Goal: Task Accomplishment & Management: Use online tool/utility

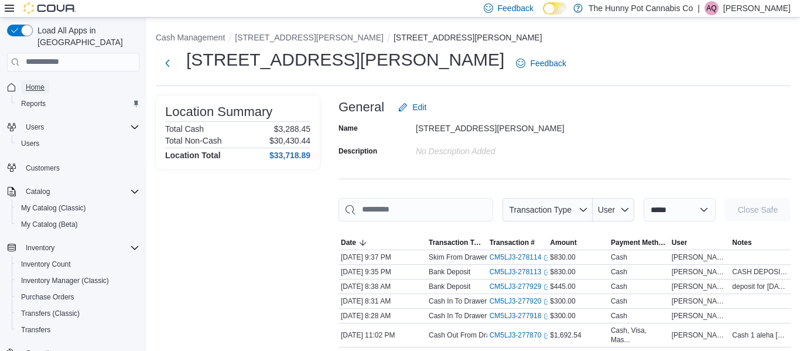
click at [29, 83] on span "Home" at bounding box center [35, 87] width 19 height 9
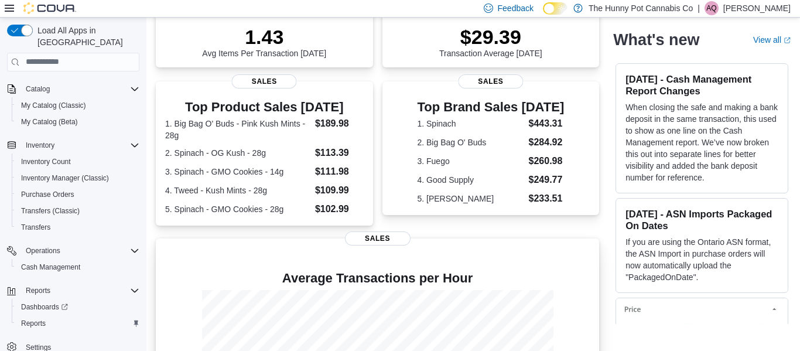
scroll to position [180, 0]
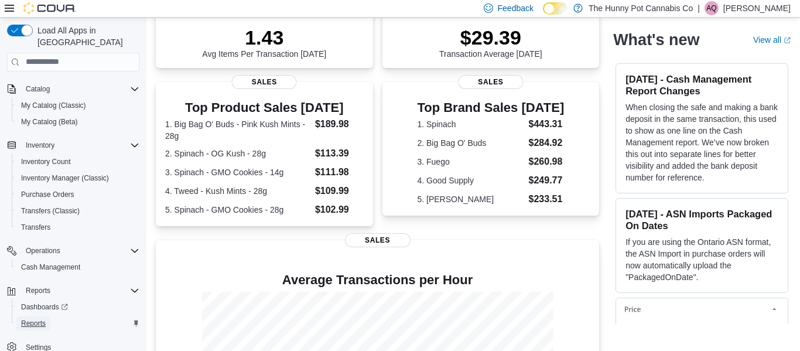
click at [34, 319] on span "Reports" at bounding box center [33, 323] width 25 height 9
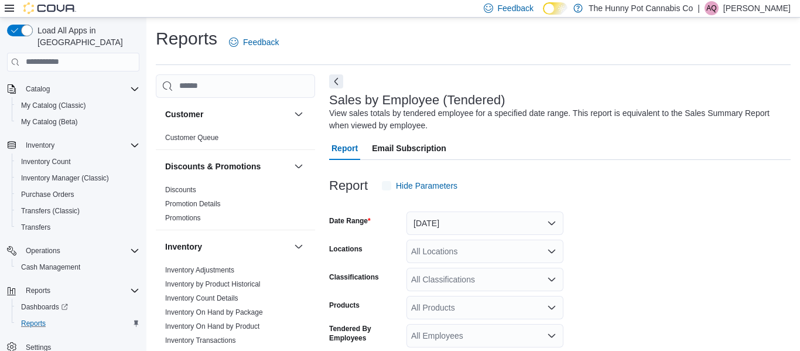
scroll to position [39, 0]
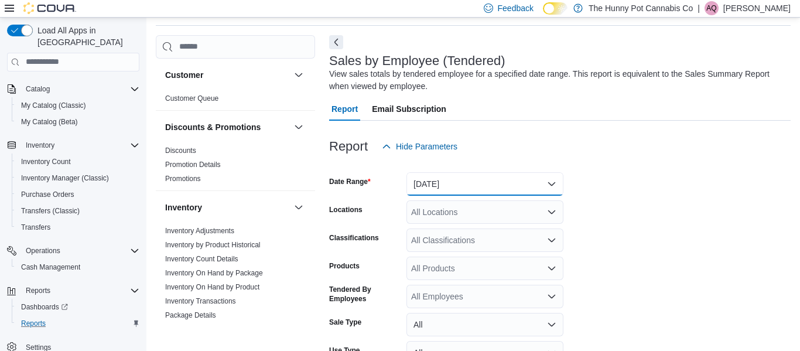
click at [426, 186] on button "[DATE]" at bounding box center [484, 183] width 157 height 23
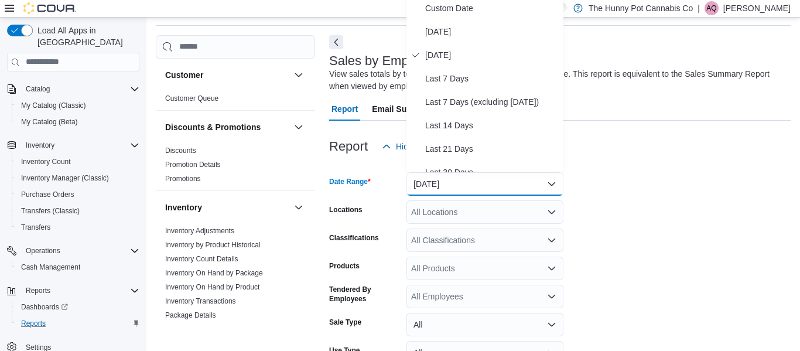
scroll to position [36, 0]
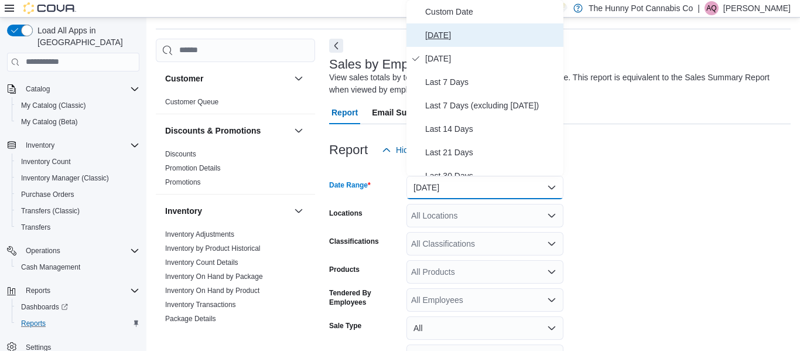
click at [440, 40] on span "[DATE]" at bounding box center [492, 35] width 134 height 14
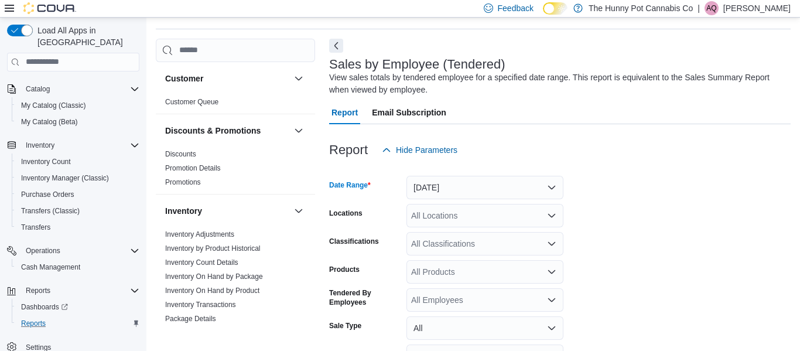
click at [453, 218] on div "All Locations" at bounding box center [484, 215] width 157 height 23
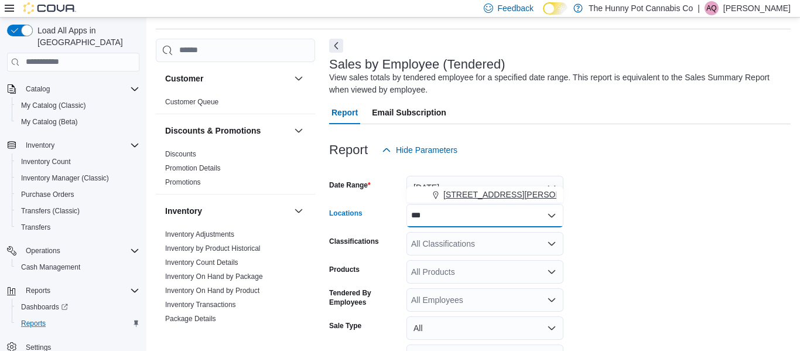
type input "***"
click at [478, 194] on span "[STREET_ADDRESS][PERSON_NAME]" at bounding box center [517, 195] width 149 height 12
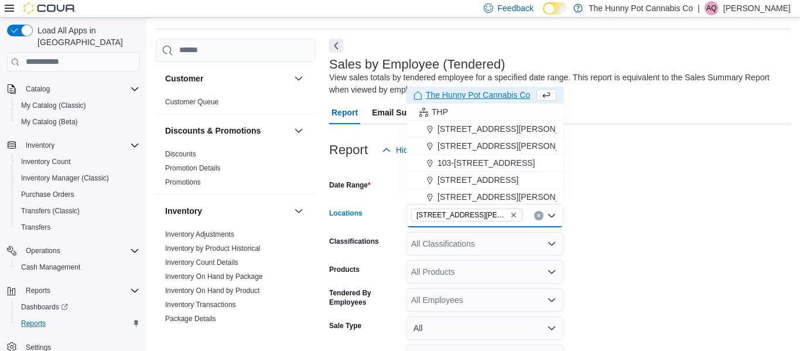
click at [609, 223] on form "Date Range [DATE] Locations [STREET_ADDRESS][GEOGRAPHIC_DATA][PERSON_NAME]. Sel…" at bounding box center [560, 295] width 462 height 267
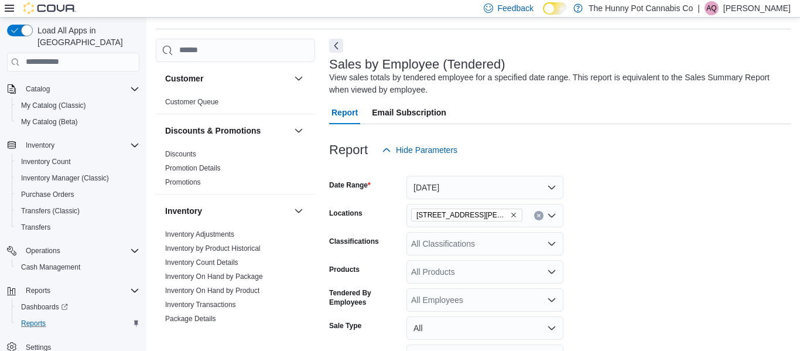
scroll to position [137, 0]
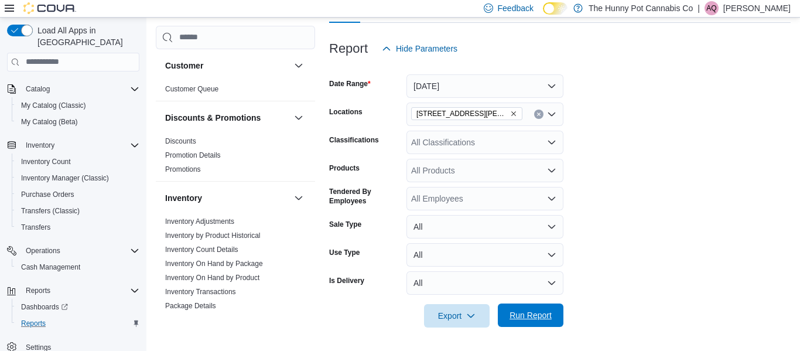
click at [532, 309] on span "Run Report" at bounding box center [531, 314] width 52 height 23
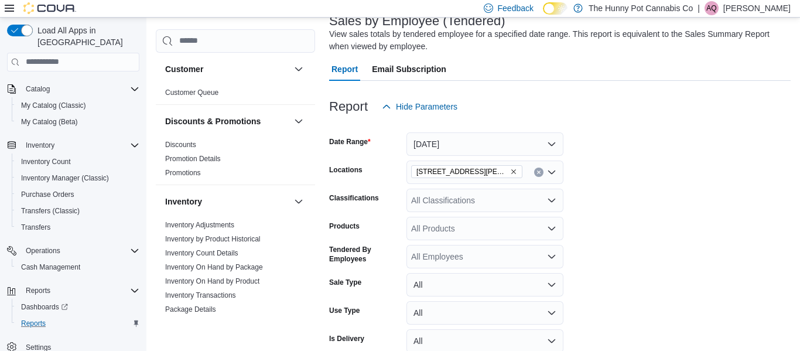
scroll to position [80, 0]
click at [639, 178] on form "Date Range [DATE] Locations [STREET_ADDRESS][PERSON_NAME] Classifications All C…" at bounding box center [560, 251] width 462 height 267
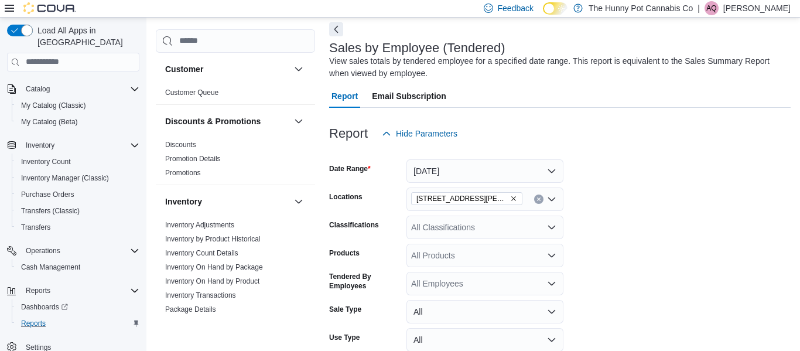
scroll to position [346, 0]
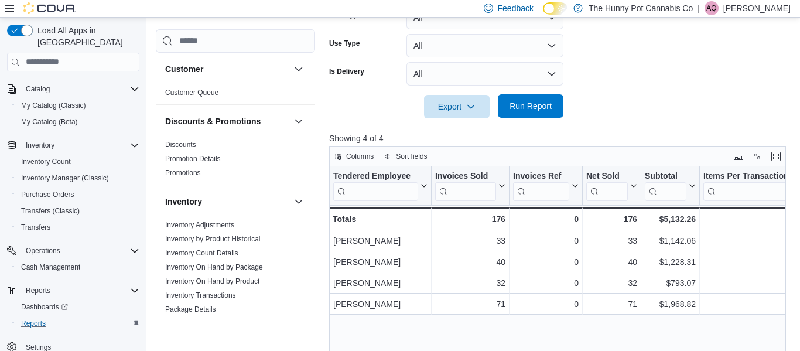
click at [539, 114] on span "Run Report" at bounding box center [531, 105] width 52 height 23
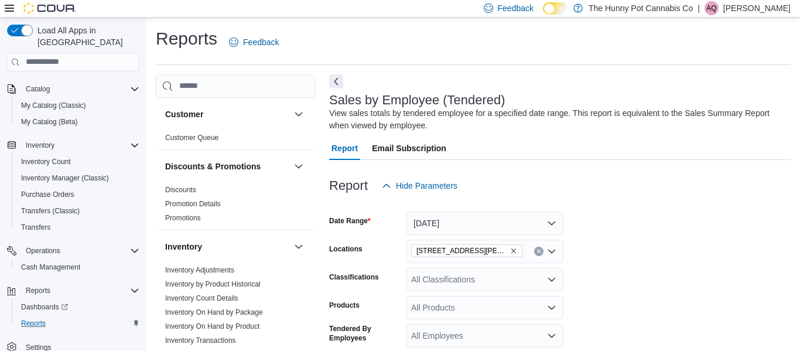
scroll to position [137, 0]
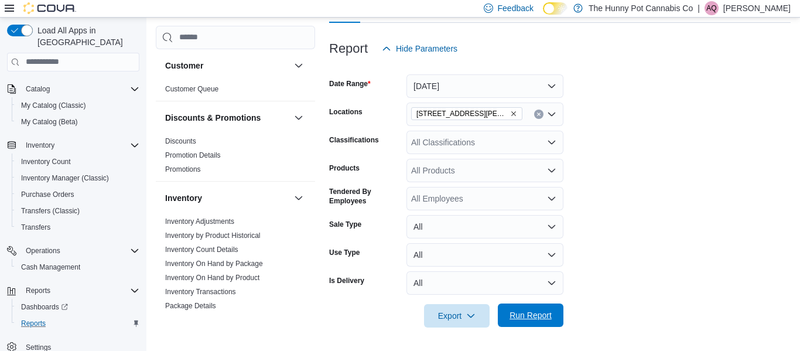
click at [522, 318] on span "Run Report" at bounding box center [531, 315] width 42 height 12
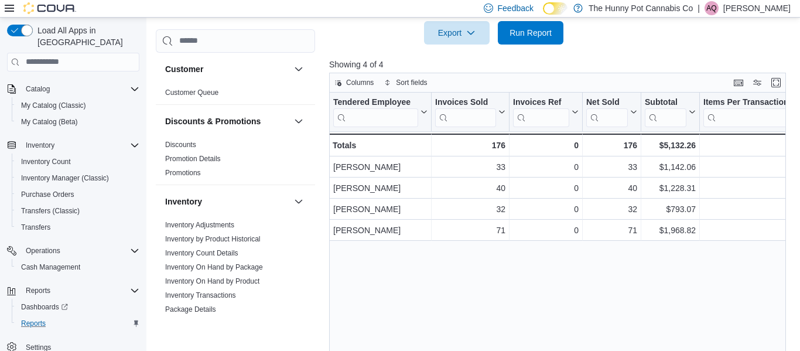
scroll to position [432, 0]
